Goal: Task Accomplishment & Management: Manage account settings

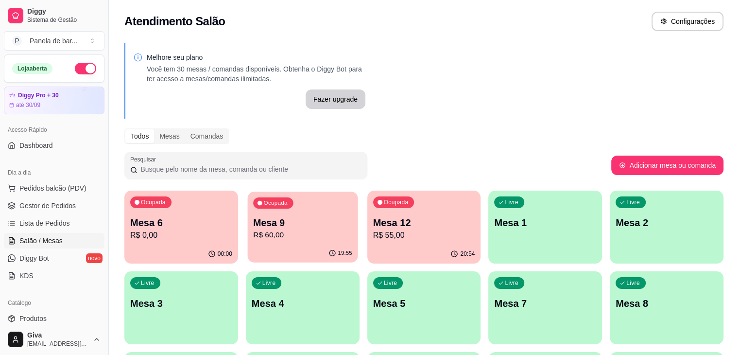
click at [247, 213] on div "Ocupada Mesa 9 R$ 60,00" at bounding box center [302, 217] width 110 height 52
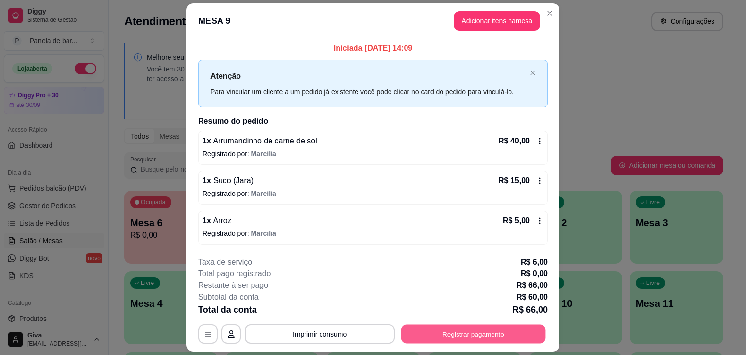
click at [466, 333] on button "Registrar pagamento" at bounding box center [473, 333] width 145 height 19
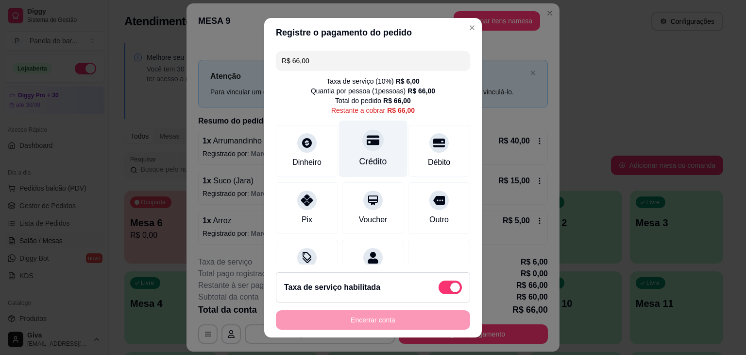
click at [359, 161] on div "Crédito" at bounding box center [373, 161] width 28 height 13
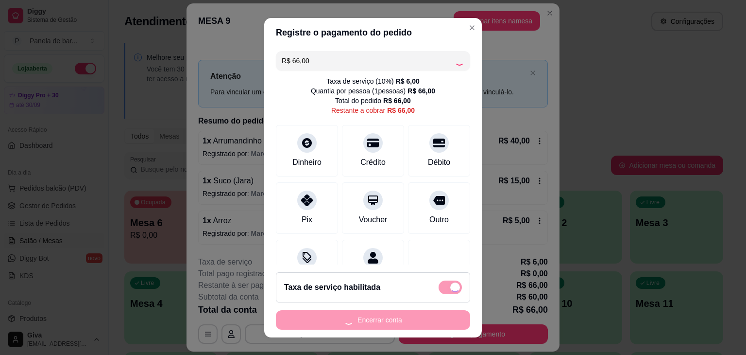
click at [361, 324] on div "Encerrar conta" at bounding box center [373, 319] width 194 height 19
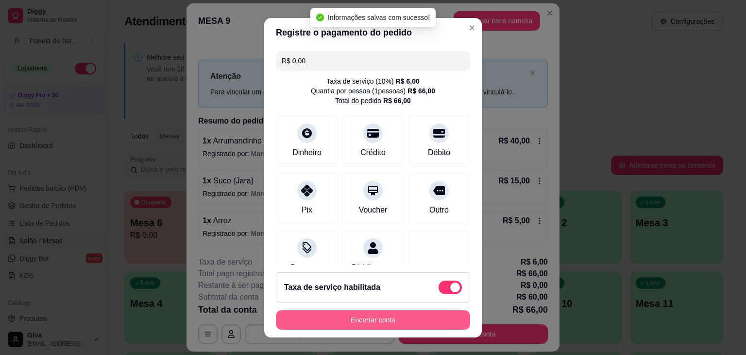
type input "R$ 0,00"
click at [362, 322] on button "Encerrar conta" at bounding box center [373, 319] width 188 height 19
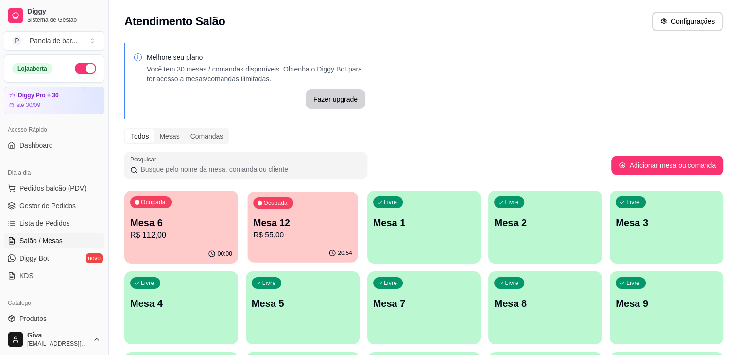
click at [291, 226] on p "Mesa 12" at bounding box center [302, 222] width 99 height 13
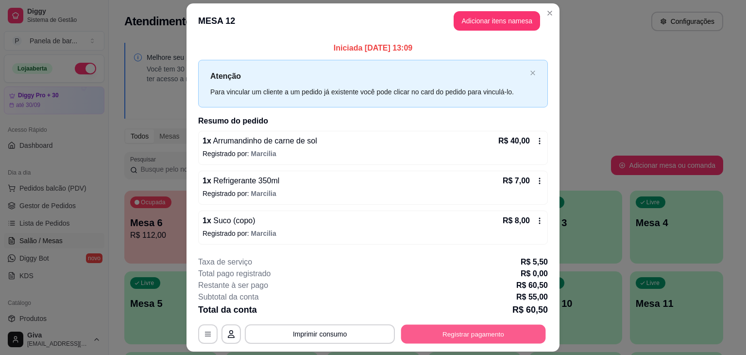
click at [472, 335] on button "Registrar pagamento" at bounding box center [473, 333] width 145 height 19
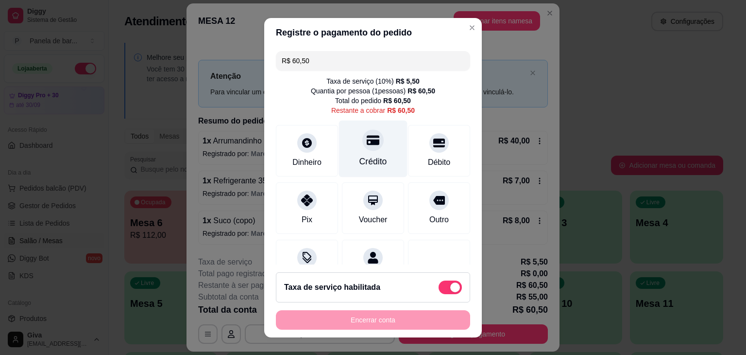
click at [367, 145] on icon at bounding box center [373, 140] width 13 height 13
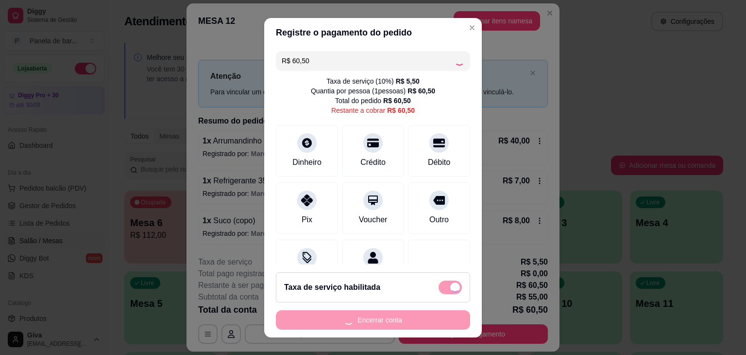
type input "R$ 0,00"
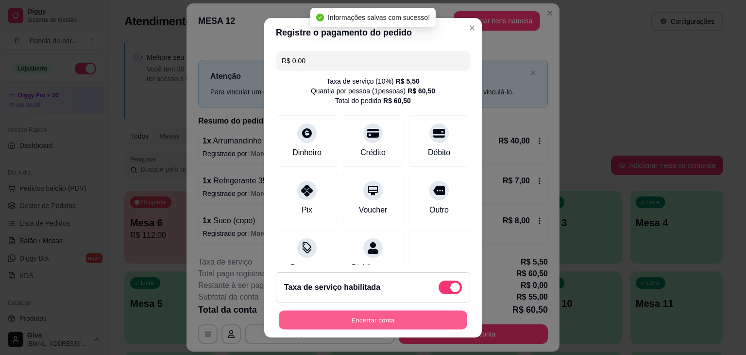
click at [405, 322] on button "Encerrar conta" at bounding box center [373, 319] width 188 height 19
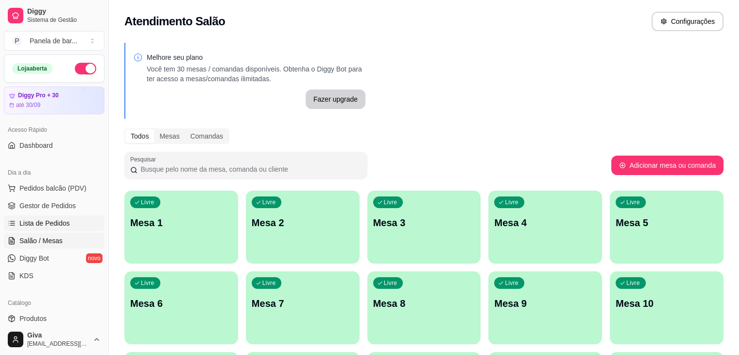
click at [49, 223] on span "Lista de Pedidos" at bounding box center [44, 223] width 51 height 10
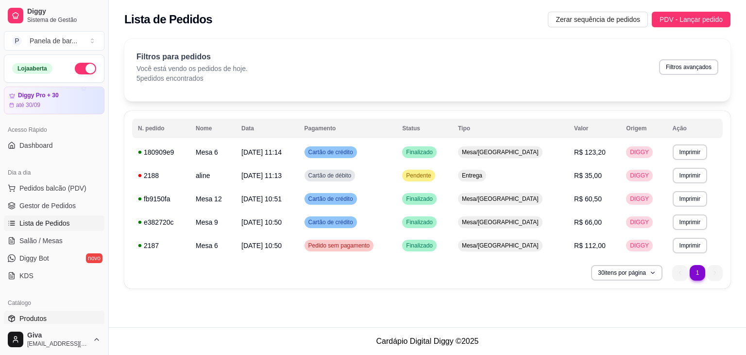
click at [51, 313] on link "Produtos" at bounding box center [54, 318] width 101 height 16
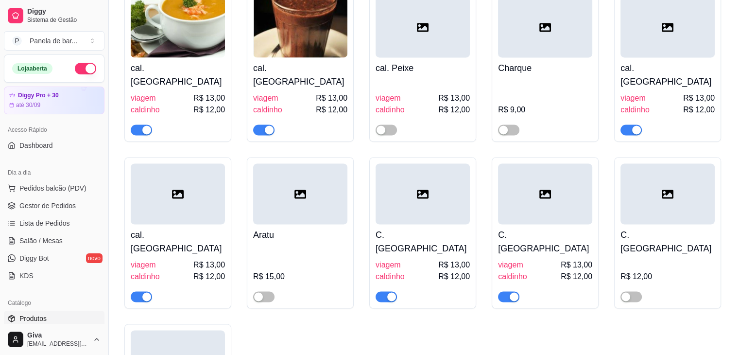
scroll to position [1606, 0]
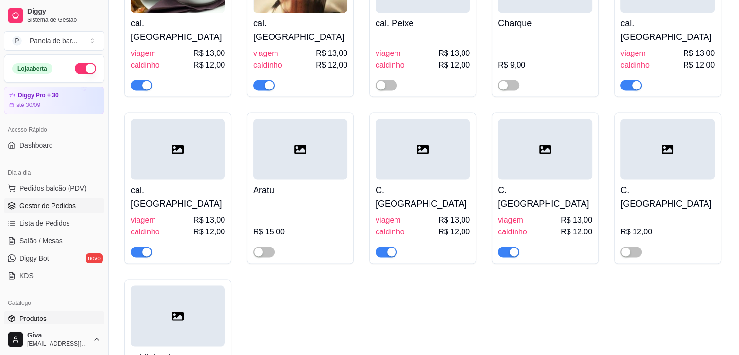
click at [56, 198] on link "Gestor de Pedidos" at bounding box center [54, 206] width 101 height 16
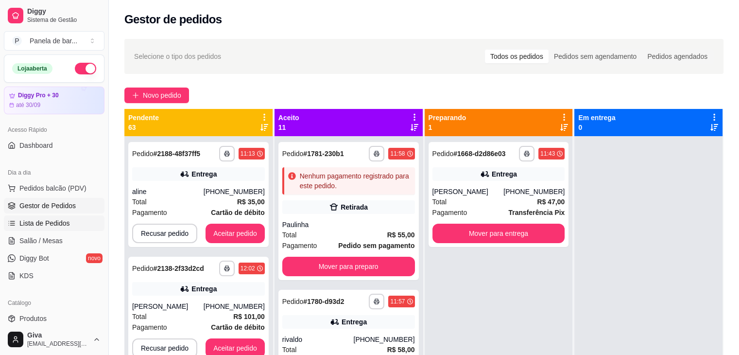
click at [57, 221] on span "Lista de Pedidos" at bounding box center [44, 223] width 51 height 10
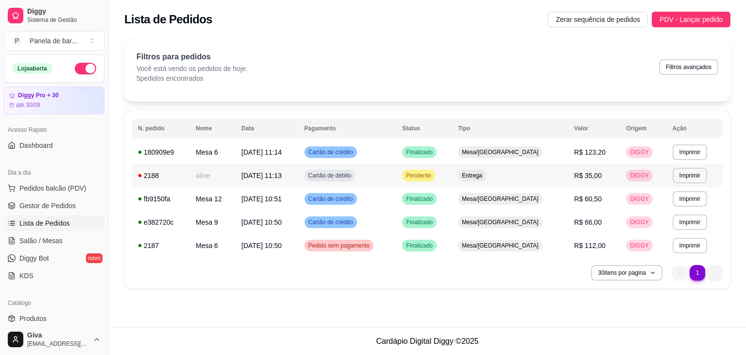
click at [554, 168] on td "Entrega" at bounding box center [510, 175] width 116 height 23
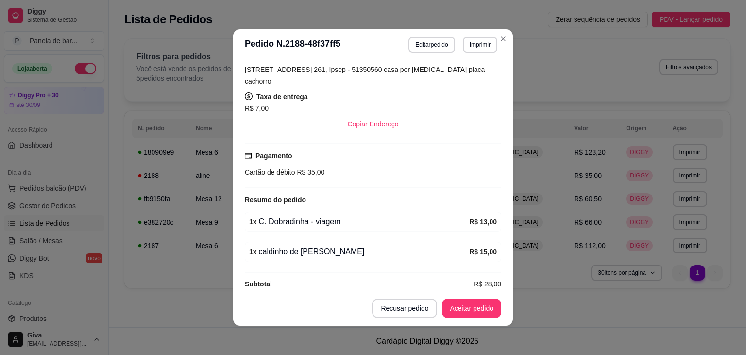
scroll to position [2, 0]
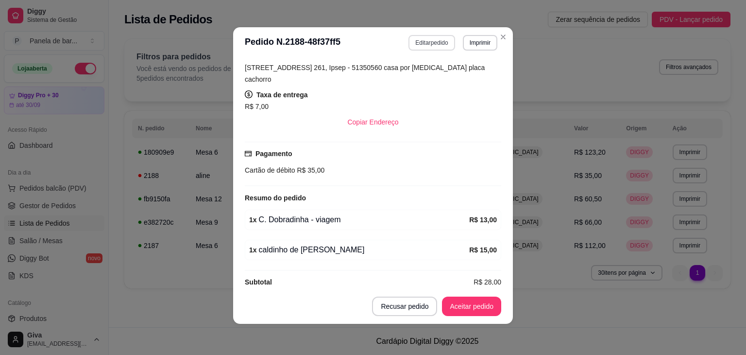
click at [442, 44] on button "Editar pedido" at bounding box center [431, 43] width 46 height 16
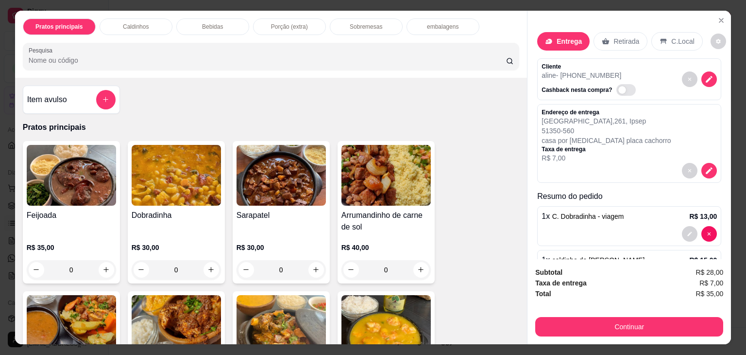
click at [289, 23] on p "Porção (extra)" at bounding box center [289, 27] width 37 height 8
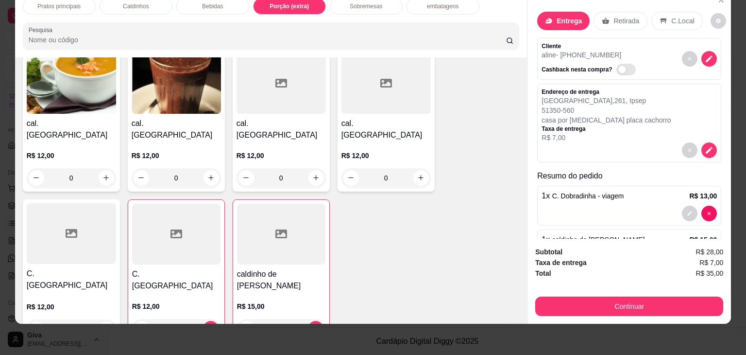
scroll to position [671, 0]
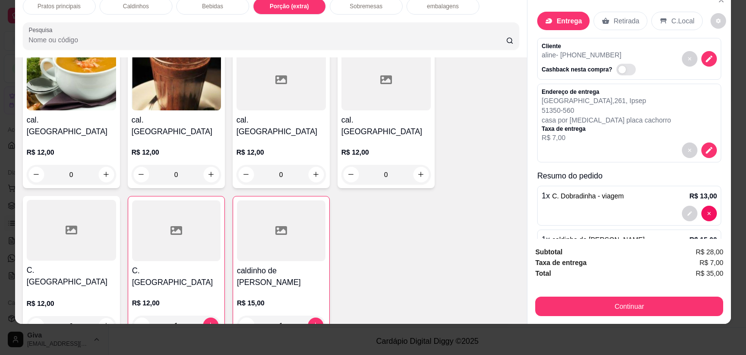
click at [413, 165] on div "0" at bounding box center [385, 174] width 89 height 19
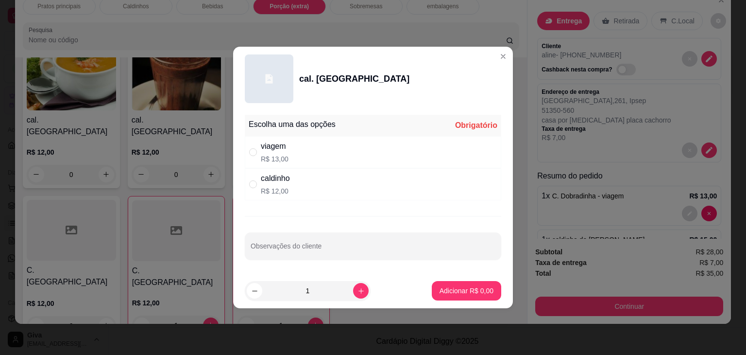
click at [313, 157] on div "viagem R$ 13,00" at bounding box center [373, 152] width 256 height 32
radio input "true"
click at [443, 284] on button "Adicionar R$ 13,00" at bounding box center [464, 290] width 71 height 19
type input "1"
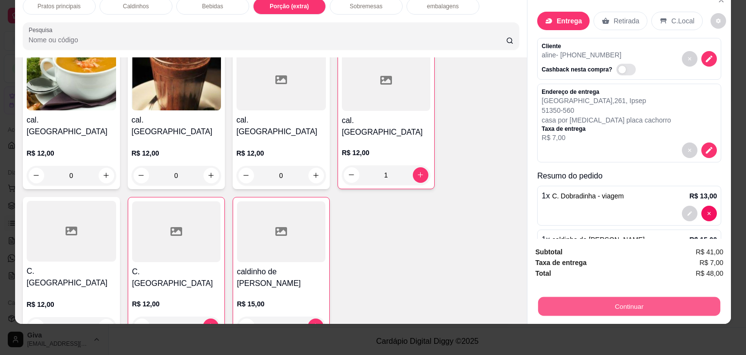
click at [616, 299] on button "Continuar" at bounding box center [629, 306] width 182 height 19
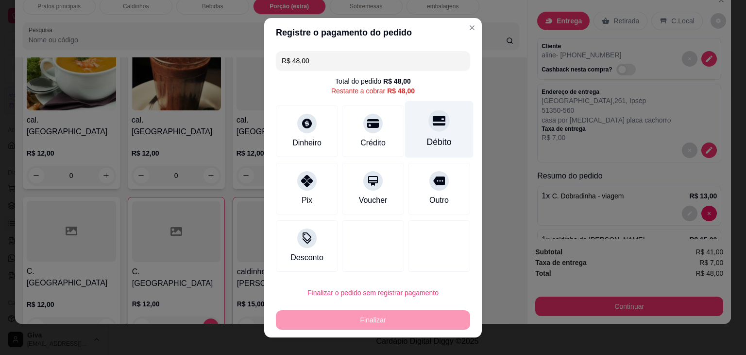
click at [421, 133] on div "Débito" at bounding box center [439, 129] width 68 height 57
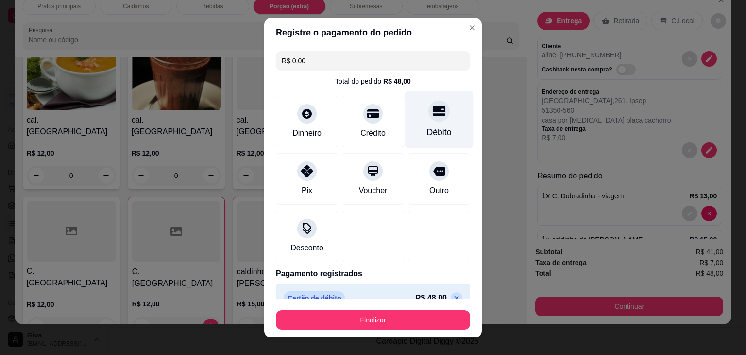
type input "R$ 0,00"
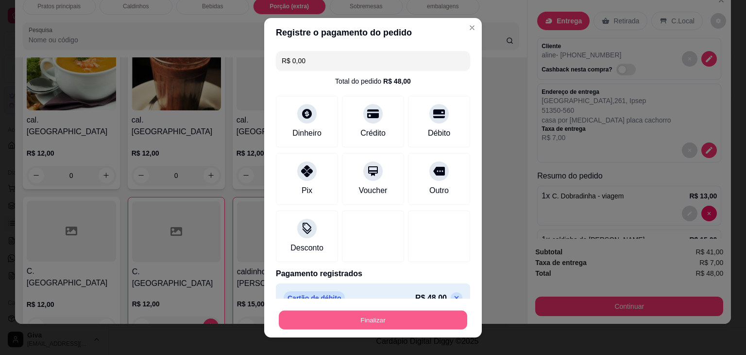
click at [392, 315] on button "Finalizar" at bounding box center [373, 319] width 188 height 19
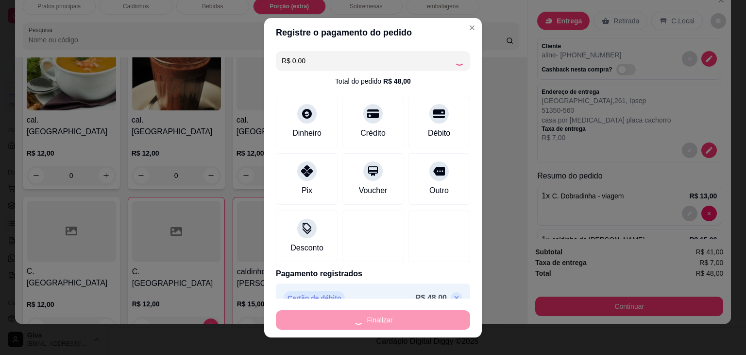
type input "0"
type input "-R$ 48,00"
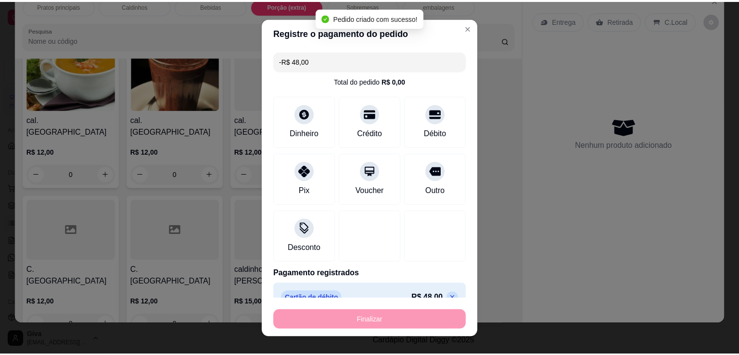
scroll to position [176, 0]
